Goal: Task Accomplishment & Management: Manage account settings

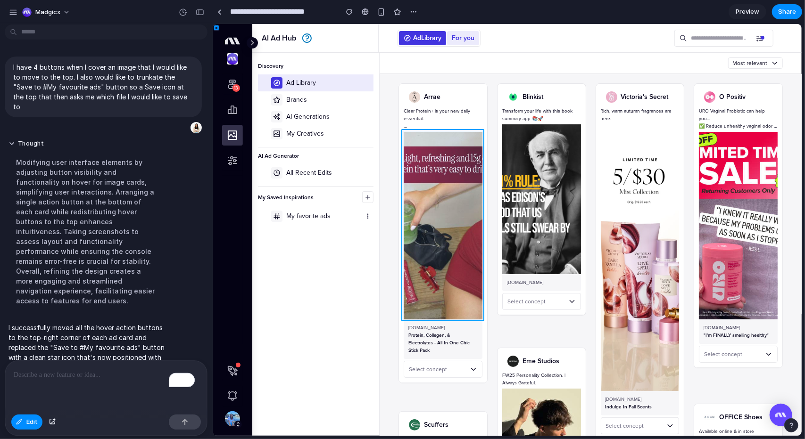
scroll to position [35, 0]
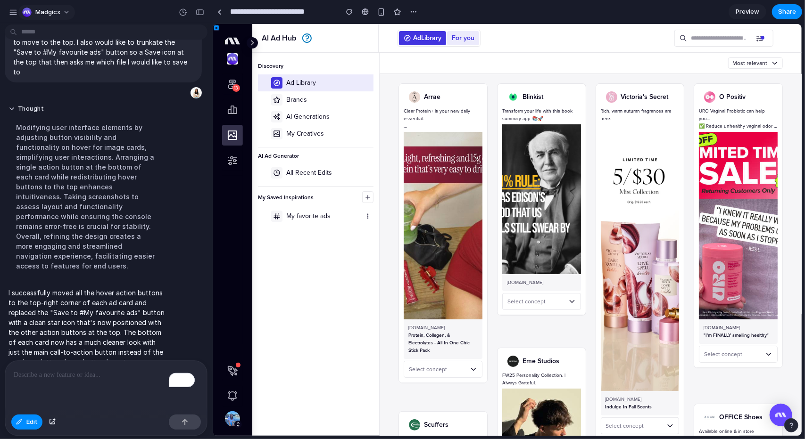
click at [48, 13] on span "Madgicx" at bounding box center [47, 12] width 25 height 9
click at [60, 32] on li "Settings" at bounding box center [59, 32] width 78 height 15
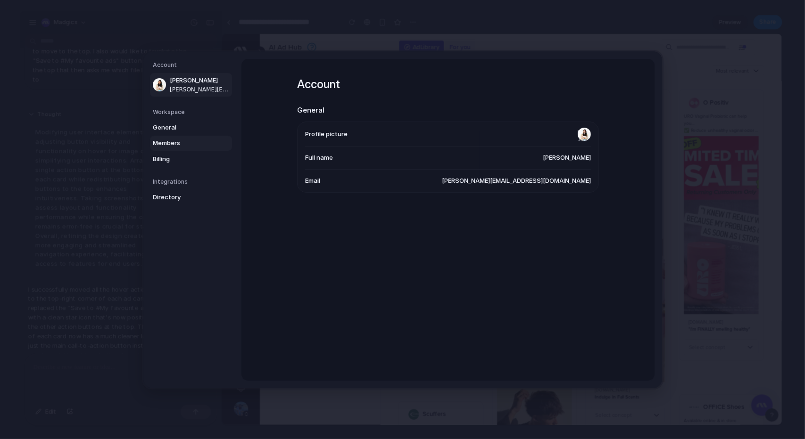
click at [177, 148] on span "Members" at bounding box center [183, 143] width 60 height 9
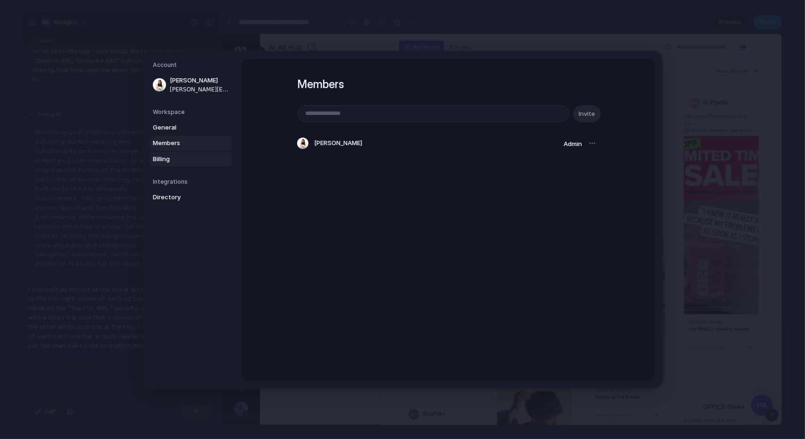
click at [164, 160] on span "Billing" at bounding box center [183, 158] width 60 height 9
